Goal: Task Accomplishment & Management: Complete application form

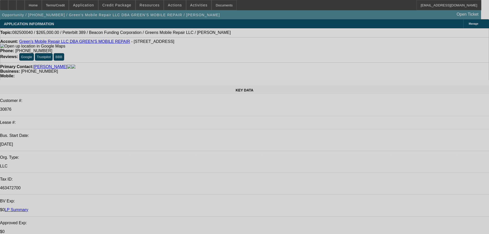
select select "0"
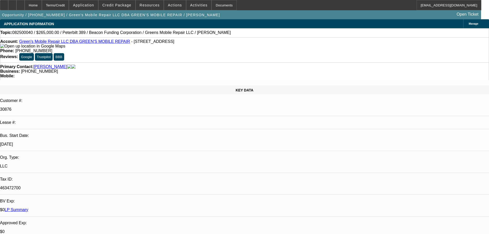
select select "2"
select select "0.1"
select select "1"
select select "2"
select select "4"
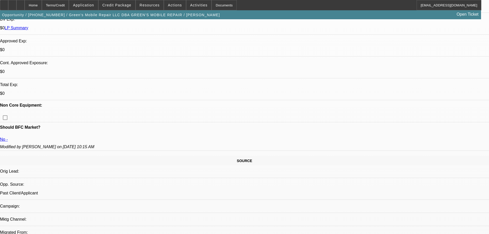
scroll to position [77, 0]
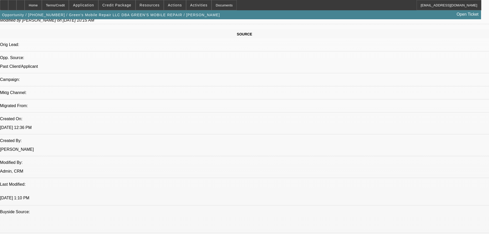
scroll to position [308, 0]
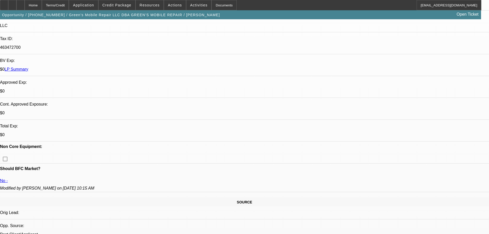
scroll to position [128, 0]
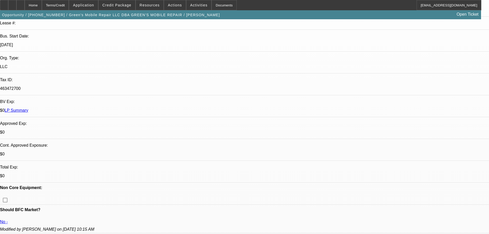
scroll to position [0, 0]
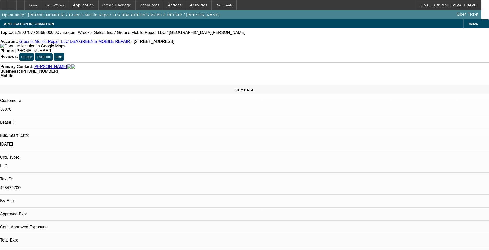
select select "0"
select select "2"
select select "0.1"
select select "2"
select select "4"
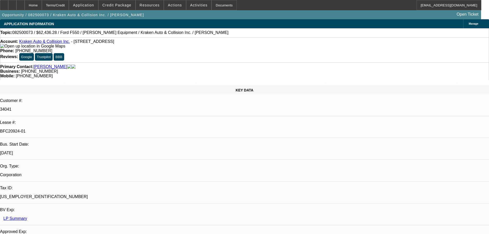
select select "0"
select select "3"
select select "0.1"
select select "4"
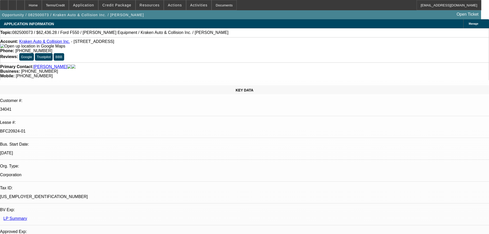
select select "0"
select select "0.1"
select select "4"
select select "0"
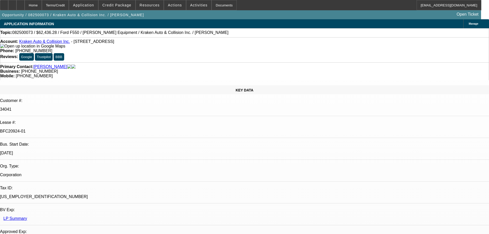
select select "0"
select select "0.1"
select select "4"
select select "0"
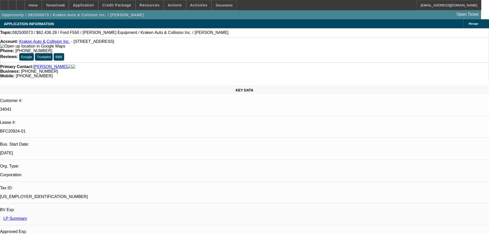
select select "0.1"
select select "4"
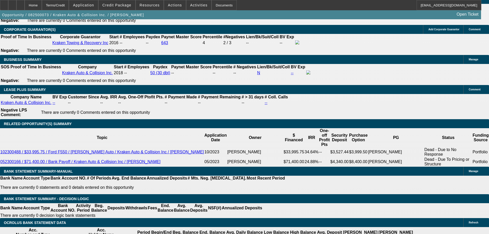
scroll to position [51, 0]
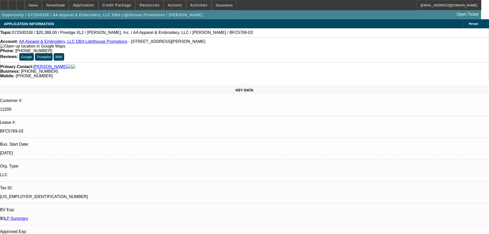
select select "0"
select select "2"
select select "0"
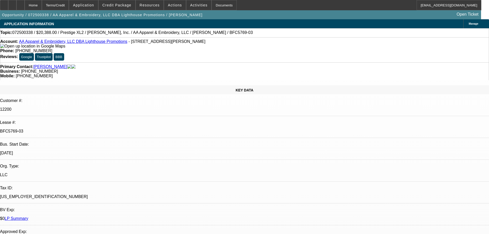
select select "0"
select select "2"
select select "0"
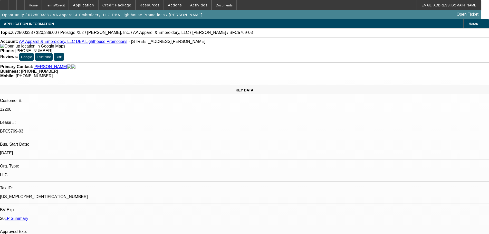
select select "0"
select select "2"
select select "0"
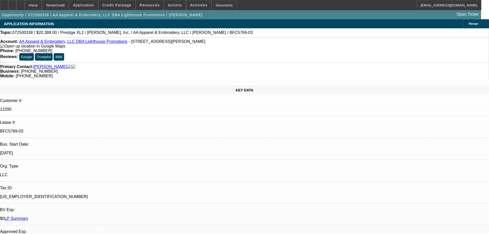
select select "2"
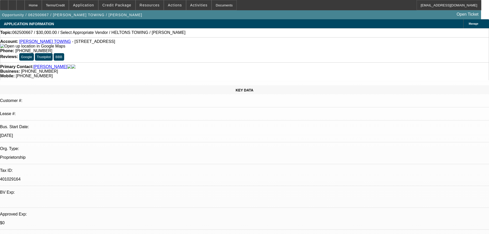
select select "0"
select select "2"
select select "0.1"
select select "4"
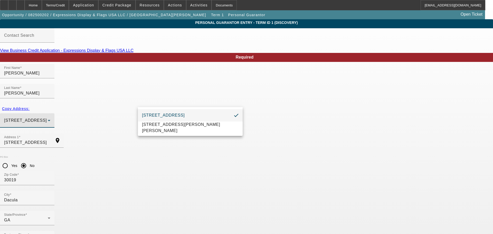
click at [64, 91] on div at bounding box center [246, 117] width 493 height 234
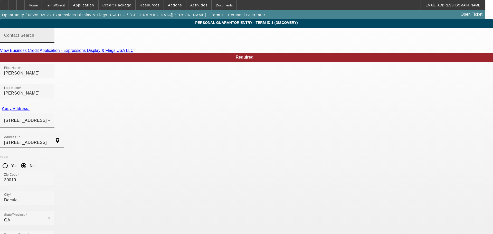
click at [50, 39] on div "Contact Search" at bounding box center [27, 35] width 46 height 14
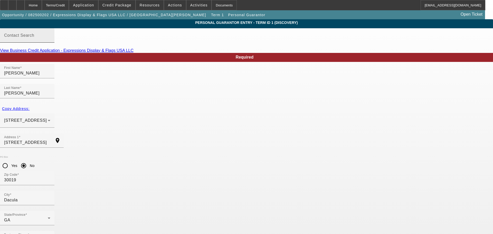
click at [50, 38] on div "Contact Search" at bounding box center [27, 35] width 46 height 14
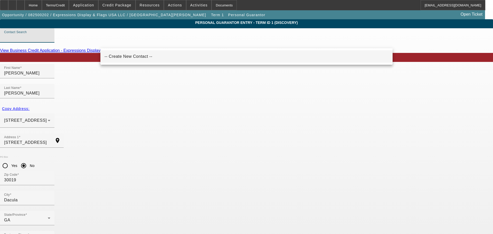
click at [114, 52] on mat-option "-- Create New Contact --" at bounding box center [246, 56] width 292 height 12
type input "-- Create New Contact --"
radio input "false"
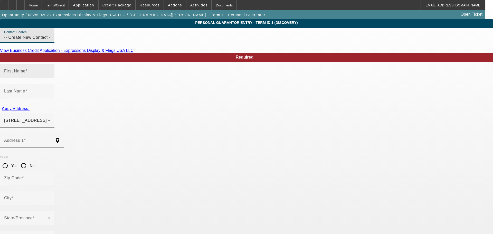
click at [50, 76] on input "First Name" at bounding box center [27, 73] width 46 height 6
type input "Angela"
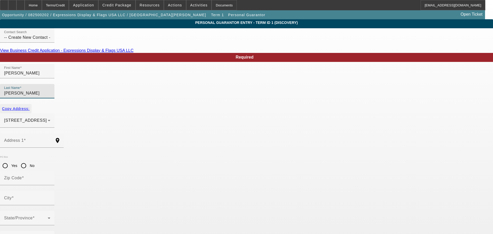
type input "Fontaine"
click at [30, 106] on span "Copy Address:" at bounding box center [15, 108] width 27 height 4
type input "3387 Mulberry Lane Way"
type input "30019"
type input "Dacula"
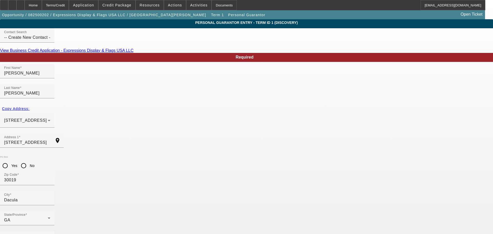
click at [29, 160] on input "No" at bounding box center [23, 165] width 10 height 10
radio input "true"
click at [36, 233] on mat-label "Business Phone" at bounding box center [20, 238] width 32 height 4
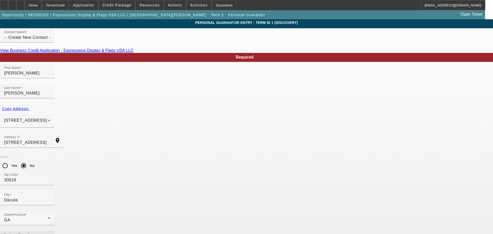
type input "238-91-8138"
type input "purchasing@express-imprints.com"
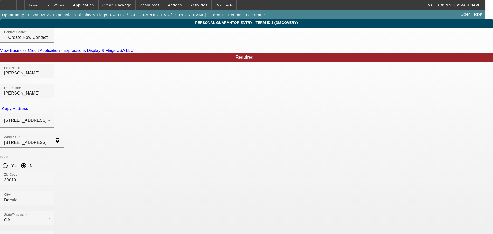
type input "50"
click at [36, 233] on mat-label "Business Phone" at bounding box center [20, 238] width 32 height 4
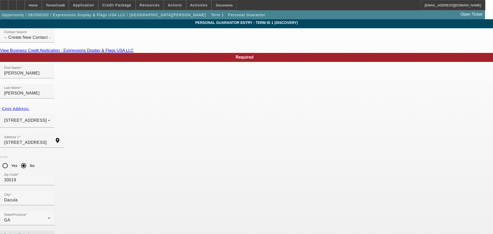
type input "(828) 423-1533"
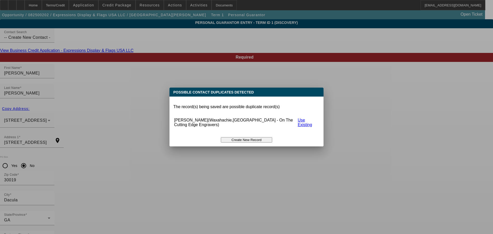
click at [242, 137] on button "Create New Record" at bounding box center [246, 139] width 51 height 5
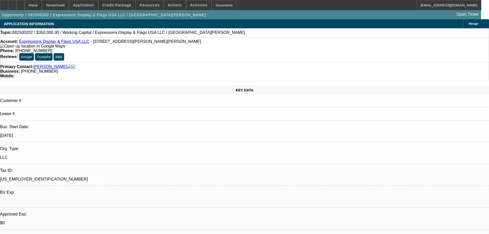
select select "0"
select select "2"
select select "0.1"
select select "4"
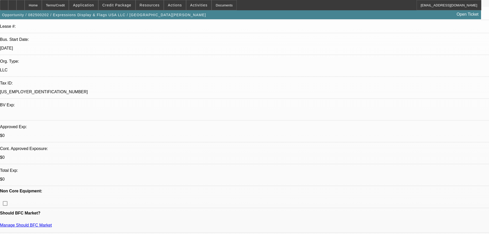
scroll to position [128, 0]
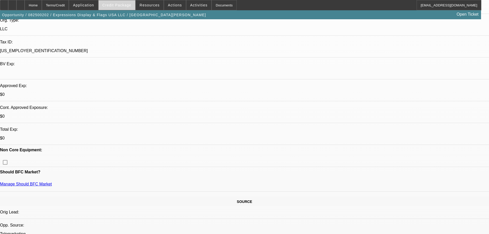
click at [116, 5] on span "Credit Package" at bounding box center [116, 5] width 29 height 4
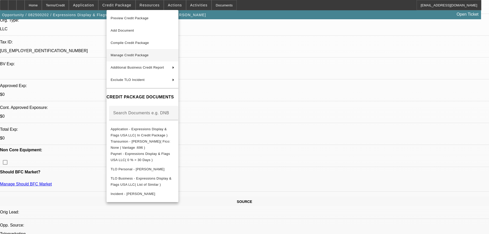
click at [148, 57] on span "Manage Credit Package" at bounding box center [143, 55] width 64 height 6
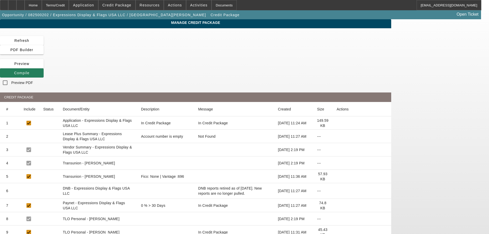
click at [30, 71] on span "Compile" at bounding box center [21, 73] width 15 height 4
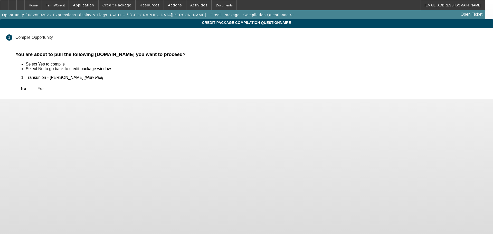
click at [143, 86] on div "No Yes" at bounding box center [250, 88] width 471 height 9
click at [45, 87] on span "Yes" at bounding box center [41, 88] width 7 height 4
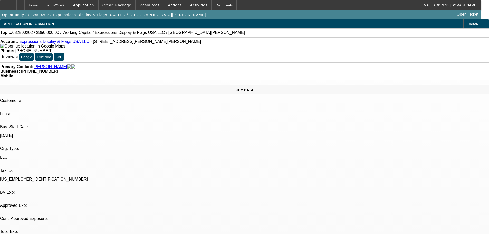
select select "0"
select select "2"
select select "0.1"
select select "4"
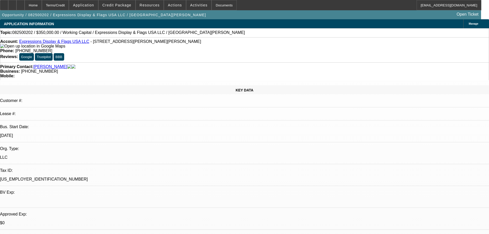
click at [199, 34] on div "Topic: 082500202 / $350,000.00 / Working Capital / Expressions Display & Flags …" at bounding box center [244, 32] width 488 height 5
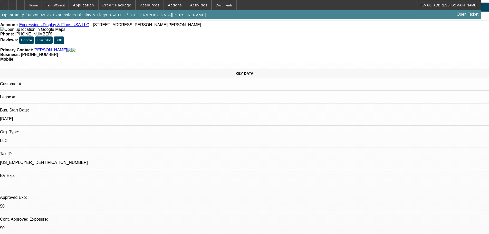
scroll to position [26, 0]
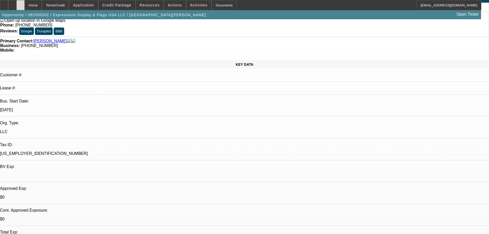
click at [25, 8] on div at bounding box center [20, 5] width 8 height 10
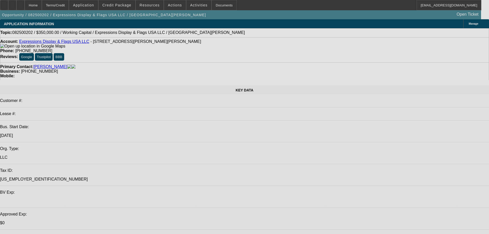
select select "0"
select select "2"
select select "0.1"
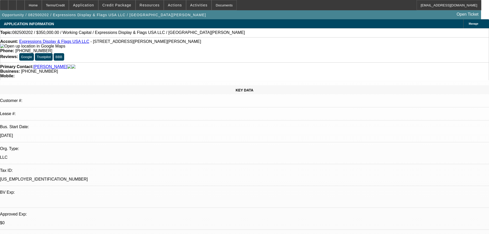
select select "2"
select select "4"
click at [118, 9] on span at bounding box center [117, 5] width 37 height 12
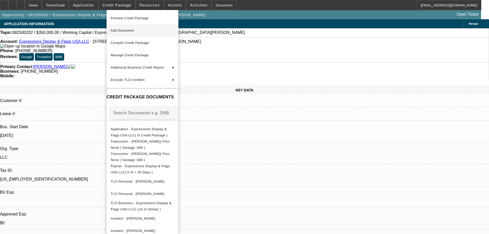
click at [122, 32] on span "Add Document" at bounding box center [122, 30] width 23 height 4
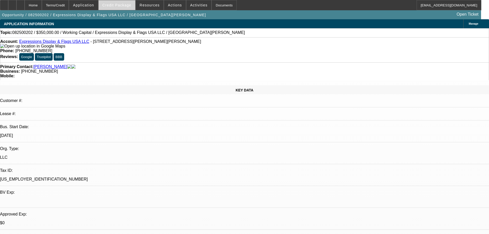
click at [113, 4] on span "Credit Package" at bounding box center [116, 5] width 29 height 4
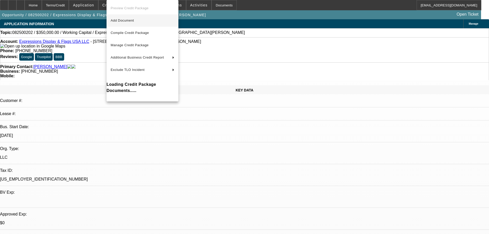
click at [125, 24] on button "Add Document" at bounding box center [142, 20] width 72 height 12
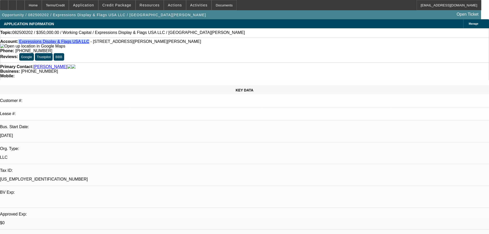
drag, startPoint x: 22, startPoint y: 44, endPoint x: 81, endPoint y: 44, distance: 58.2
click at [81, 44] on div "Account: Expressions Display & Flags USA LLC - 5024 B U Bowman Dr Ste 300, Bufo…" at bounding box center [244, 43] width 488 height 9
copy div "Expressions Display & Flags USA LLC"
click at [119, 3] on span at bounding box center [117, 5] width 37 height 12
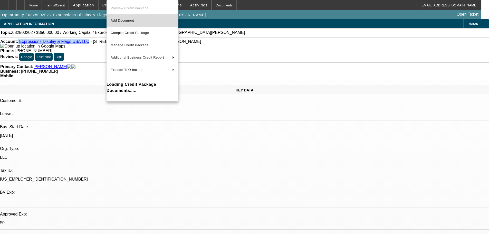
click at [121, 17] on button "Add Document" at bounding box center [142, 20] width 72 height 12
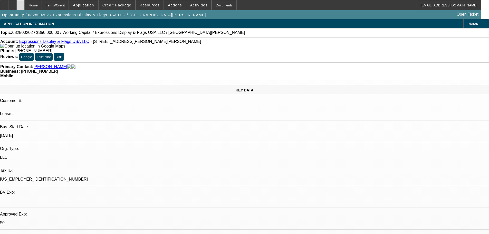
click at [25, 3] on div at bounding box center [20, 5] width 8 height 10
select select "0"
select select "2"
select select "0.1"
select select "2"
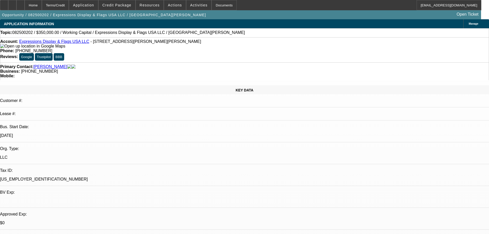
select select "4"
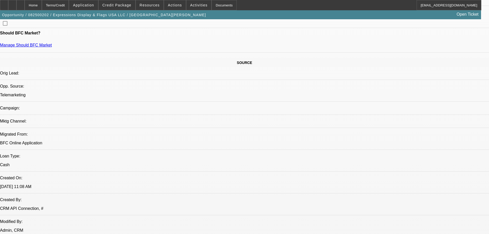
scroll to position [308, 0]
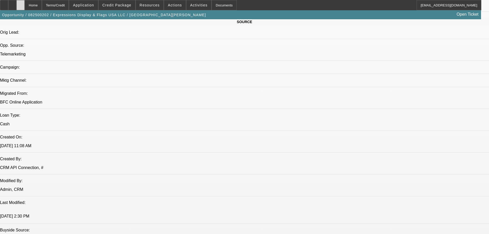
click at [25, 5] on div at bounding box center [20, 5] width 8 height 10
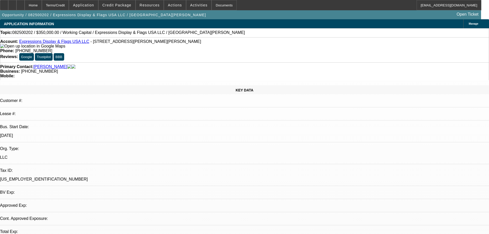
select select "0"
select select "2"
select select "0.1"
select select "4"
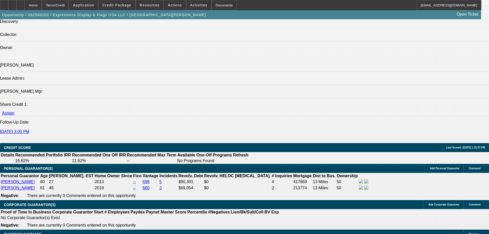
scroll to position [590, 0]
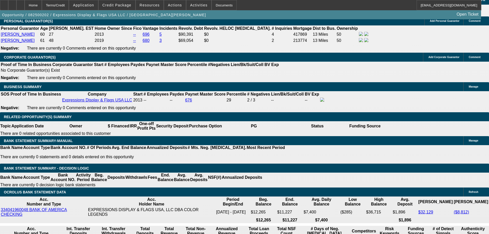
scroll to position [718, 0]
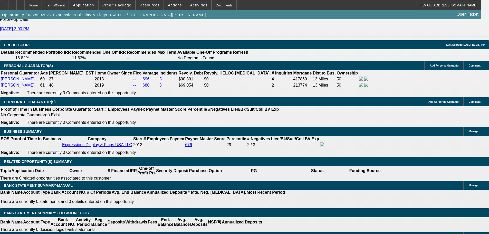
type input "$0.00"
type input "UNKNOWN"
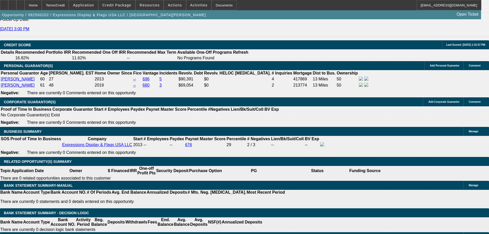
type input "18"
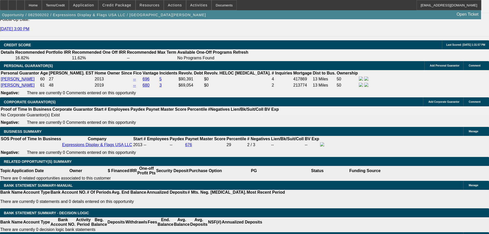
type input "$39,197.48"
type input "$19,598.74"
type input "$44,664.04"
type input "$22,332.02"
type input "18"
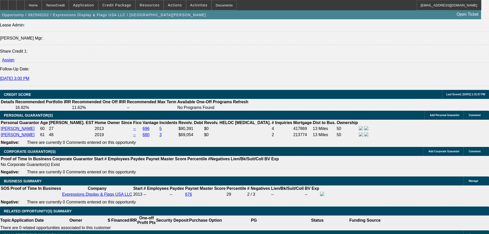
scroll to position [641, 0]
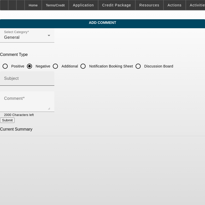
click at [61, 65] on input "Additional" at bounding box center [55, 66] width 10 height 10
radio input "true"
click at [50, 80] on input "Subject" at bounding box center [27, 80] width 46 height 6
type input "Write Up"
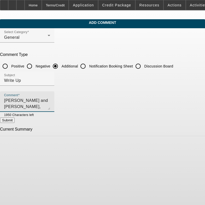
click at [50, 99] on textarea "[PERSON_NAME] and [PERSON_NAME], husband and wife own" at bounding box center [27, 103] width 46 height 12
click at [50, 100] on textarea "[PERSON_NAME] and [PERSON_NAME], husband and wife own Expressions Display & Fla…" at bounding box center [27, 103] width 46 height 12
click at [45, 105] on textarea "[PERSON_NAME] and [PERSON_NAME], husband and wife own Expressions Display & Fla…" at bounding box center [27, 103] width 46 height 12
type textarea "[PERSON_NAME] and [PERSON_NAME], husband and wife own Expressions Display & Fla…"
click at [15, 123] on button "Submit" at bounding box center [7, 120] width 15 height 5
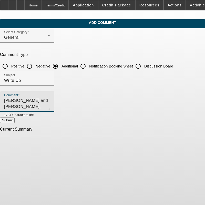
radio input "true"
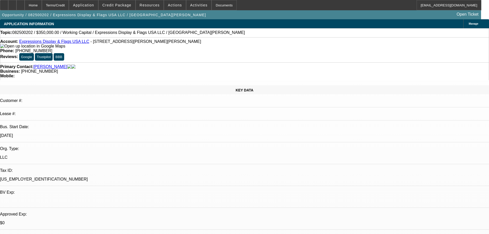
select select "0"
select select "2"
select select "0.1"
select select "4"
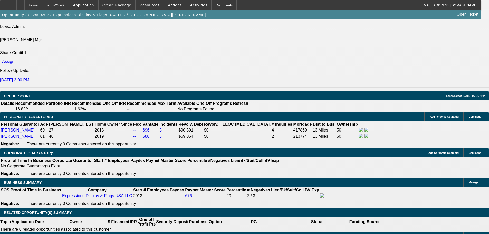
scroll to position [744, 0]
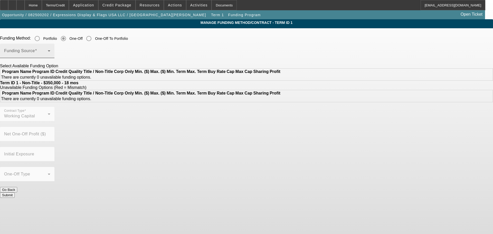
click at [48, 52] on span at bounding box center [26, 53] width 44 height 6
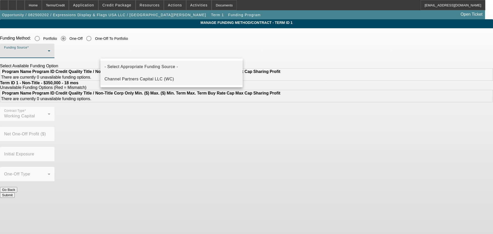
click at [149, 77] on span "Channel Partners Capital LLC (WC)" at bounding box center [139, 79] width 70 height 6
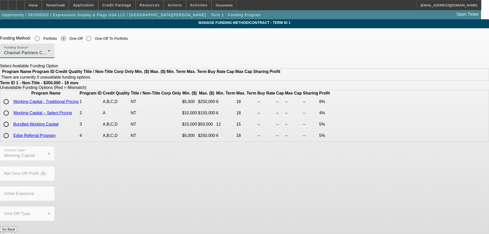
click at [11, 107] on input "radio" at bounding box center [6, 101] width 10 height 10
radio input "true"
click at [15, 232] on button "Submit" at bounding box center [7, 234] width 15 height 5
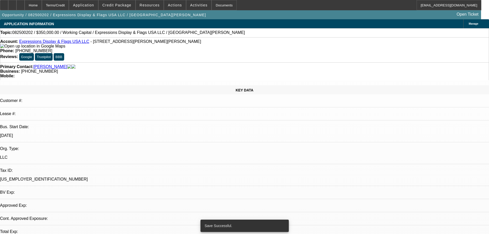
select select "0"
select select "2"
select select "0.1"
select select "4"
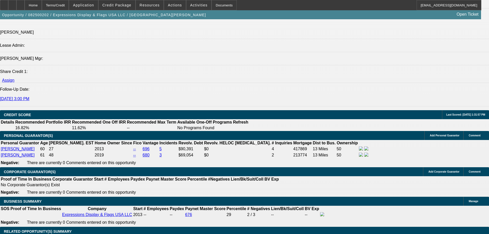
scroll to position [693, 0]
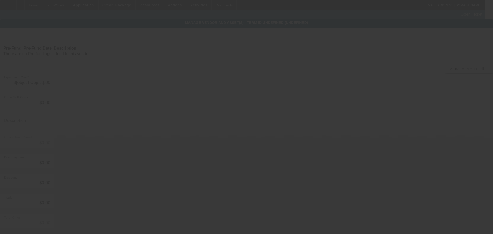
type input "$350,000.00"
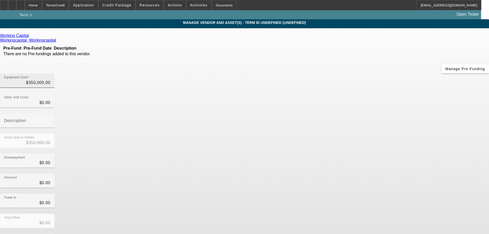
click at [50, 73] on div "Equipment Cost $350,000.00" at bounding box center [27, 80] width 46 height 14
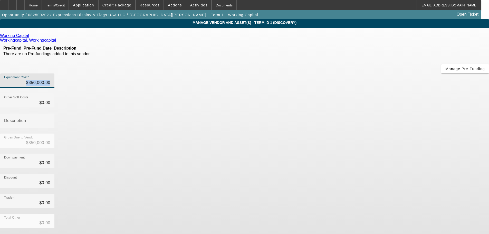
click at [50, 73] on div "Equipment Cost $350,000.00" at bounding box center [27, 80] width 46 height 14
click at [50, 80] on input "350000" at bounding box center [27, 83] width 46 height 6
type input "2"
type input "$2.00"
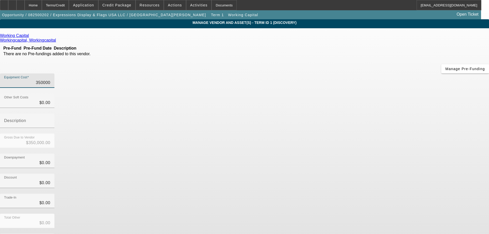
type input "$2.00"
type input "25"
type input "$25.00"
type input "250"
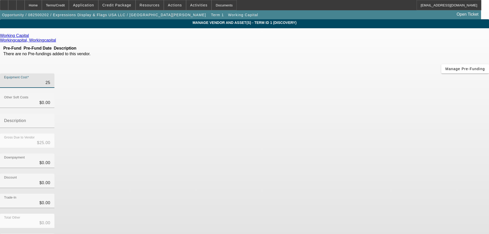
type input "$250.00"
type input "2500"
type input "$2,500.00"
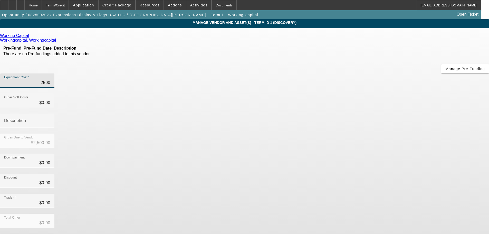
type input "25000"
type input "$25,000.00"
type input "250000"
type input "$250,000.00"
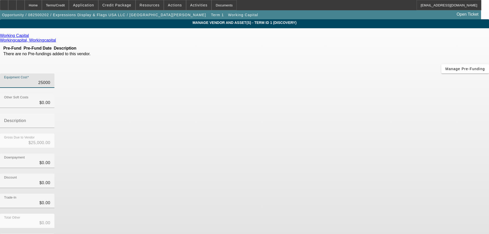
type input "$250,000.00"
click at [356, 73] on div "Equipment Cost $250,000.00" at bounding box center [244, 83] width 489 height 20
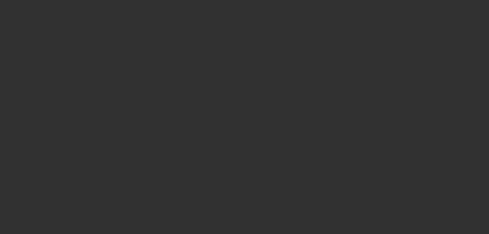
select select "0"
select select "2"
select select "0.1"
select select "4"
